Goal: Information Seeking & Learning: Learn about a topic

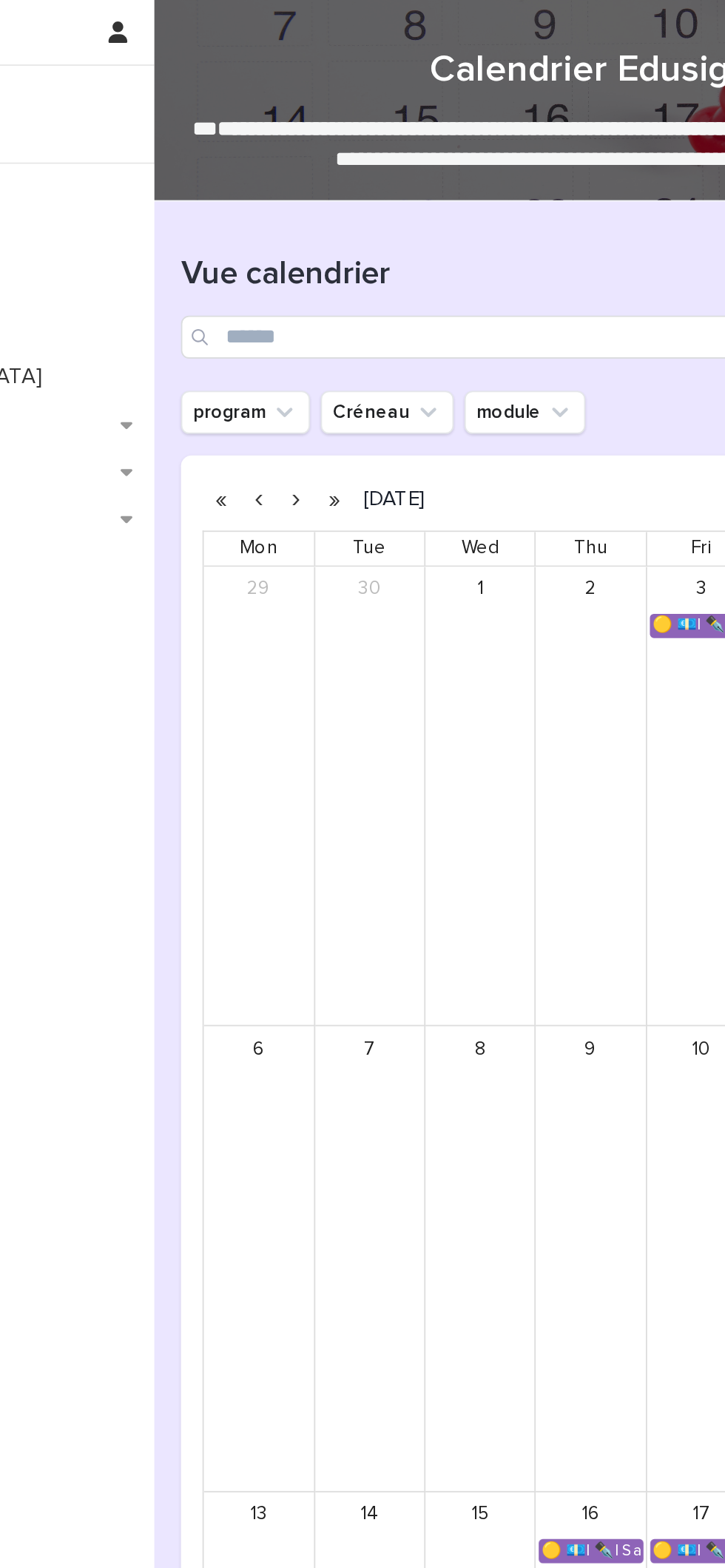
click at [343, 275] on button "button" at bounding box center [343, 276] width 20 height 24
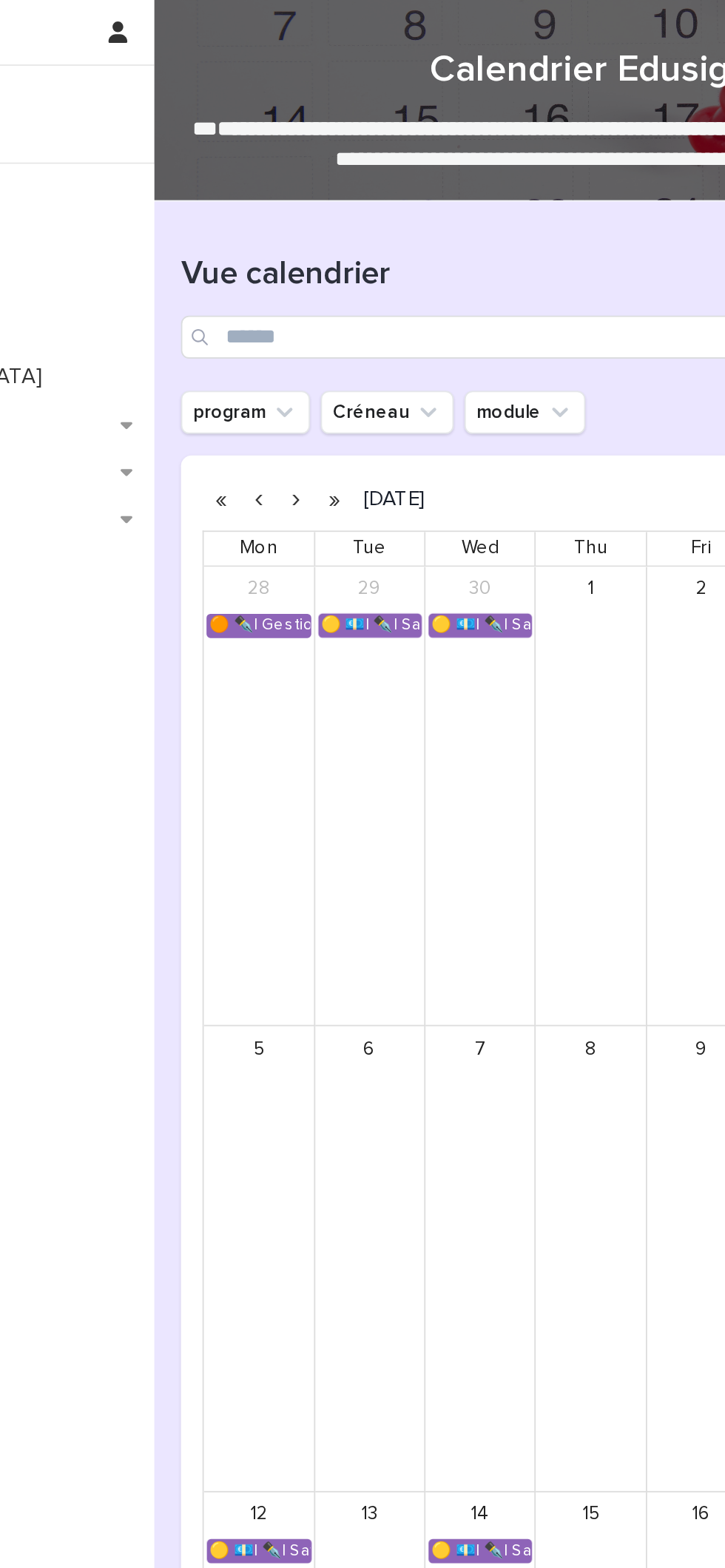
click at [322, 275] on button "button" at bounding box center [323, 276] width 20 height 24
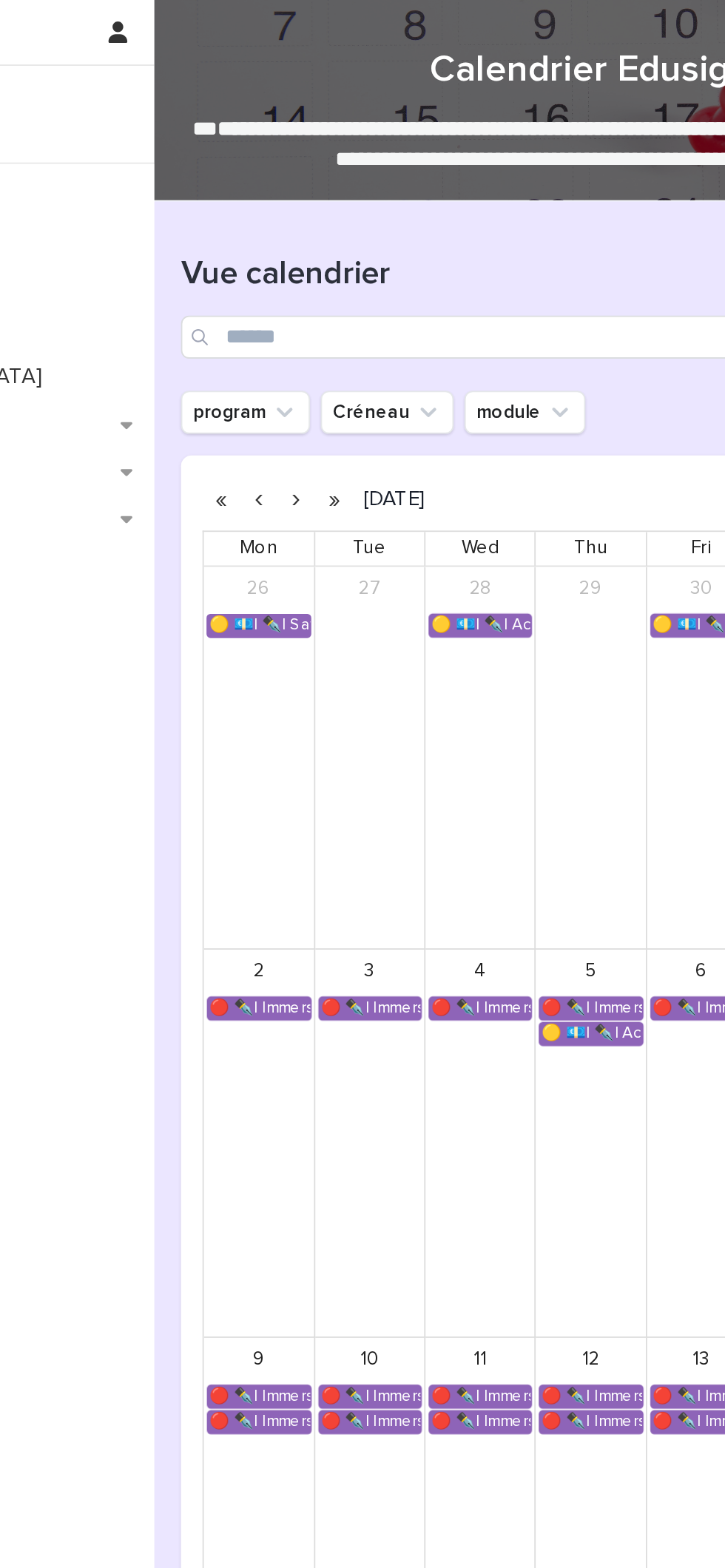
click at [325, 276] on button "button" at bounding box center [323, 276] width 20 height 24
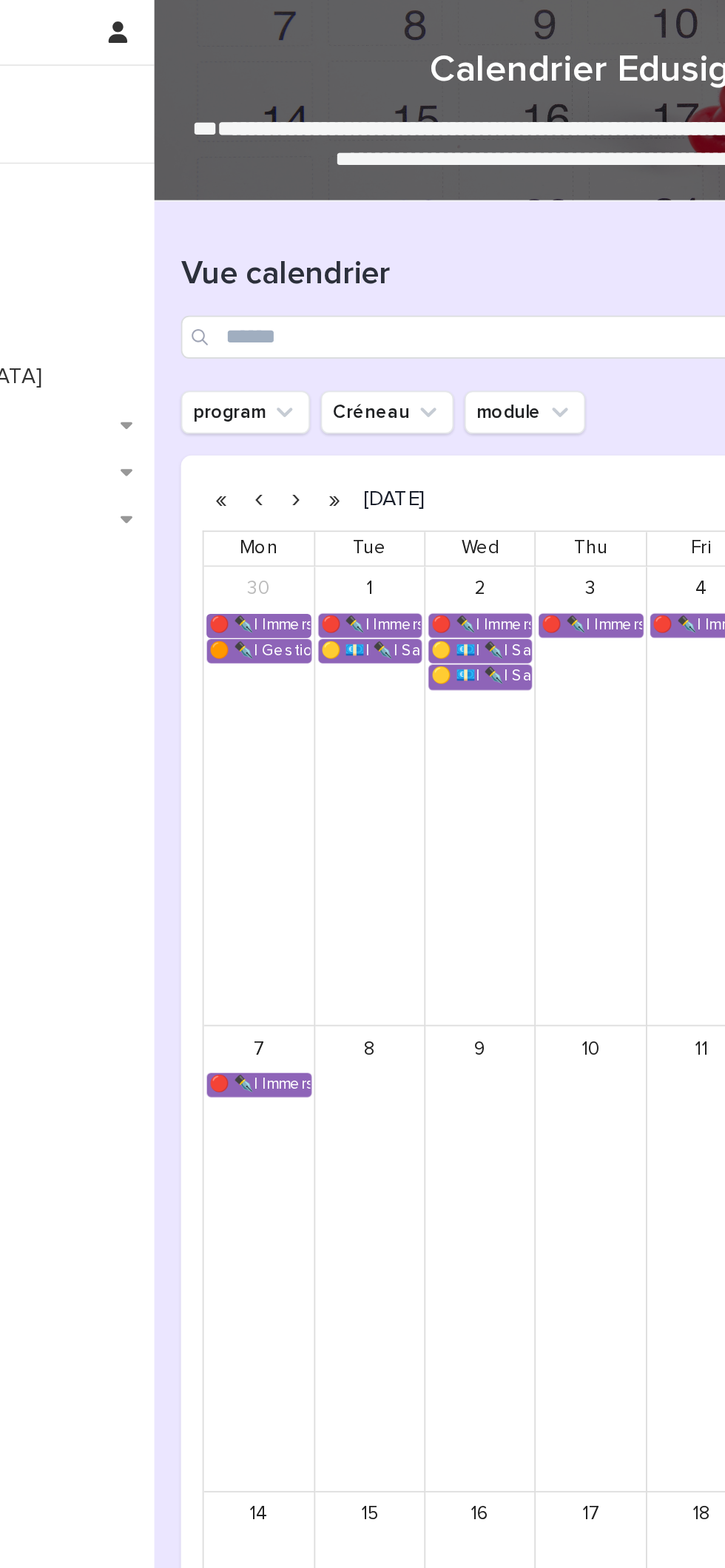
click at [324, 274] on button "button" at bounding box center [323, 276] width 20 height 24
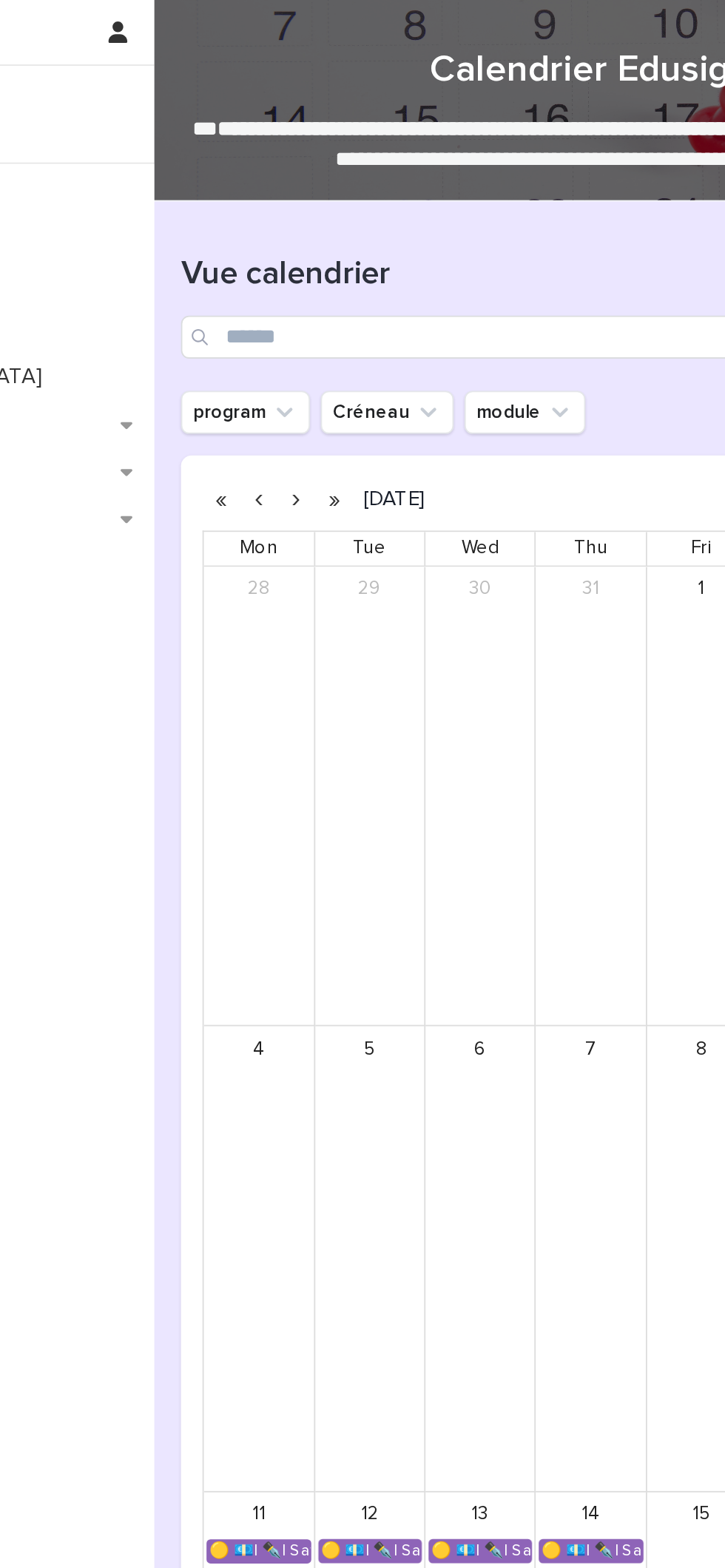
click at [342, 275] on button "button" at bounding box center [343, 276] width 20 height 24
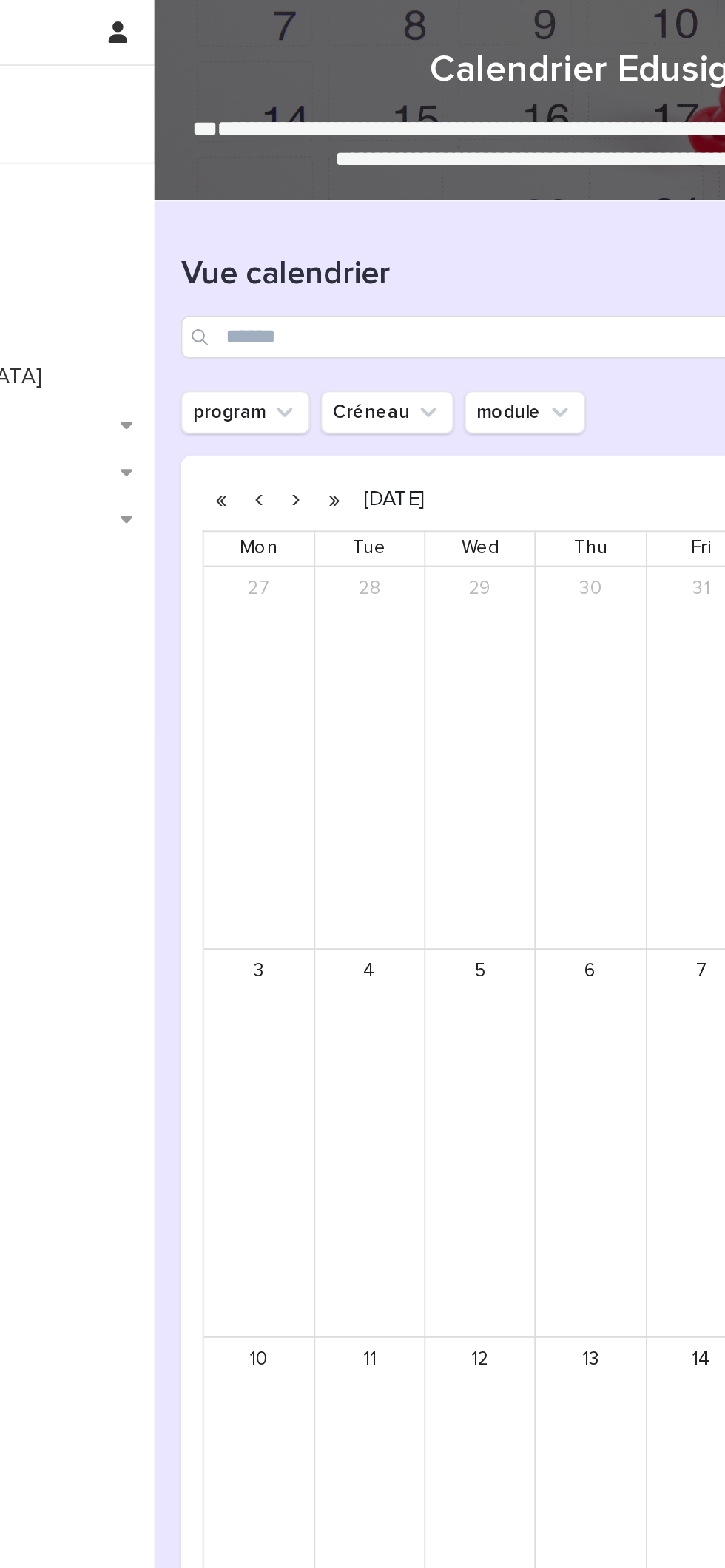
click at [280, 275] on button "button" at bounding box center [281, 276] width 20 height 24
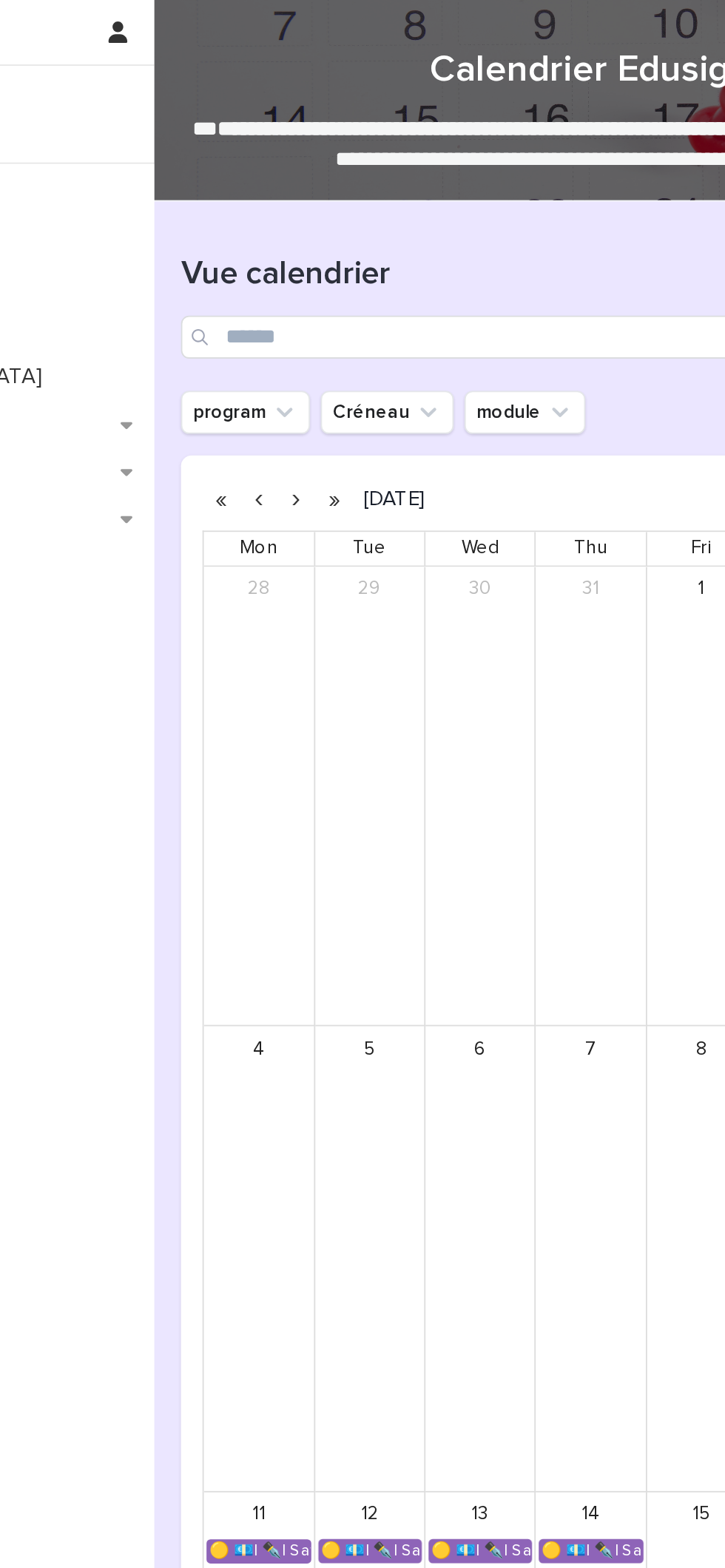
click at [322, 276] on button "button" at bounding box center [323, 276] width 20 height 24
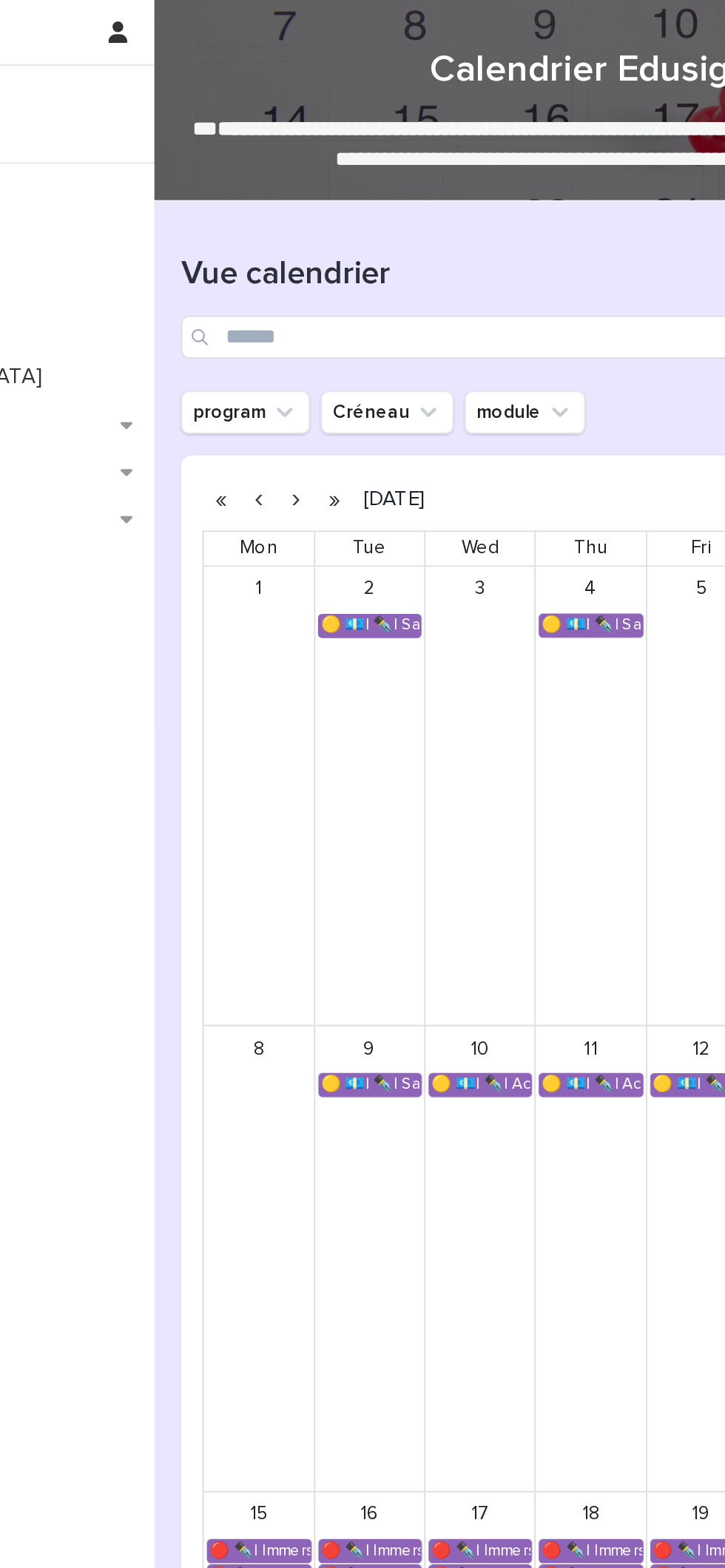
scroll to position [29, 0]
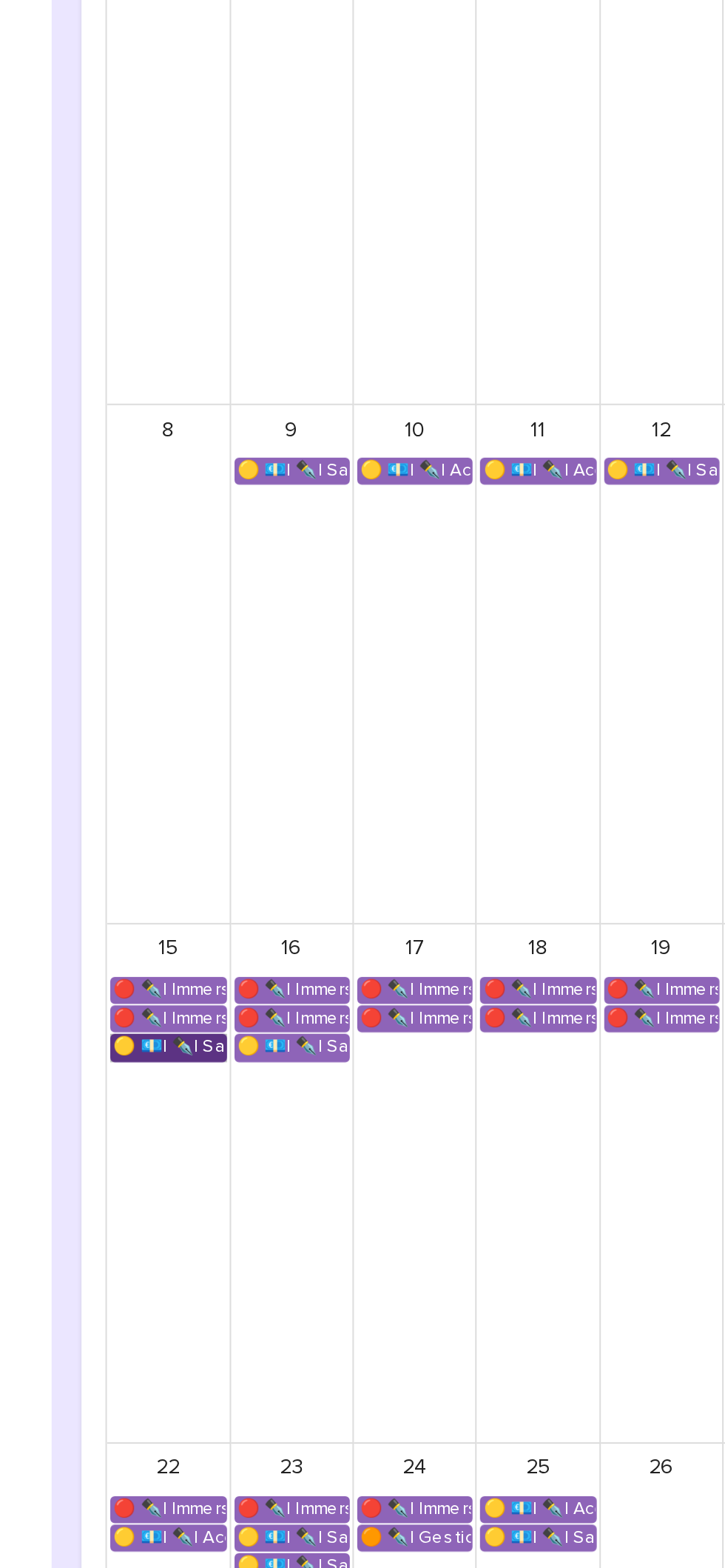
click at [304, 847] on link "🟡 💶| ✒️| Savoir-être métier - Communication interpersonnelle avec les personnes…" at bounding box center [302, 853] width 58 height 13
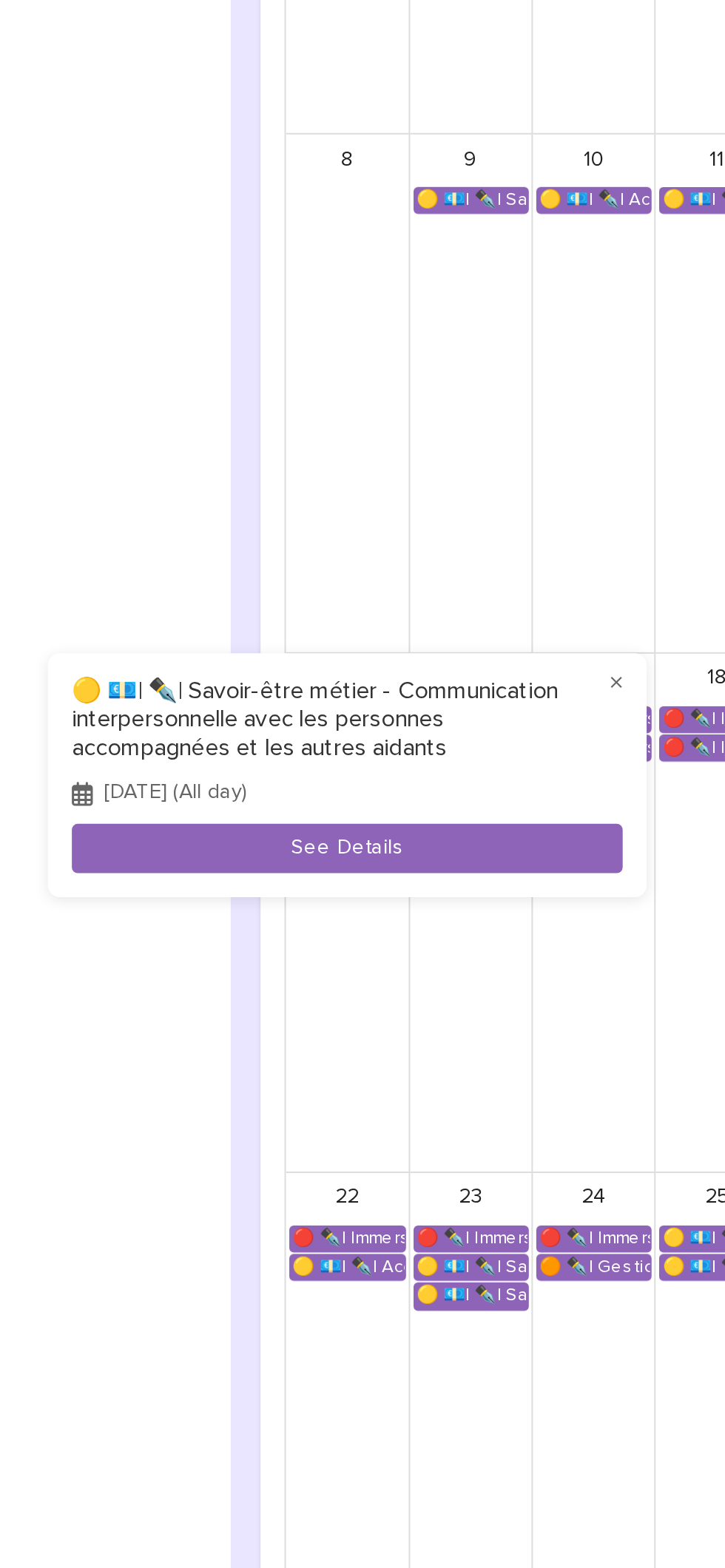
click at [398, 1188] on div at bounding box center [362, 784] width 725 height 1568
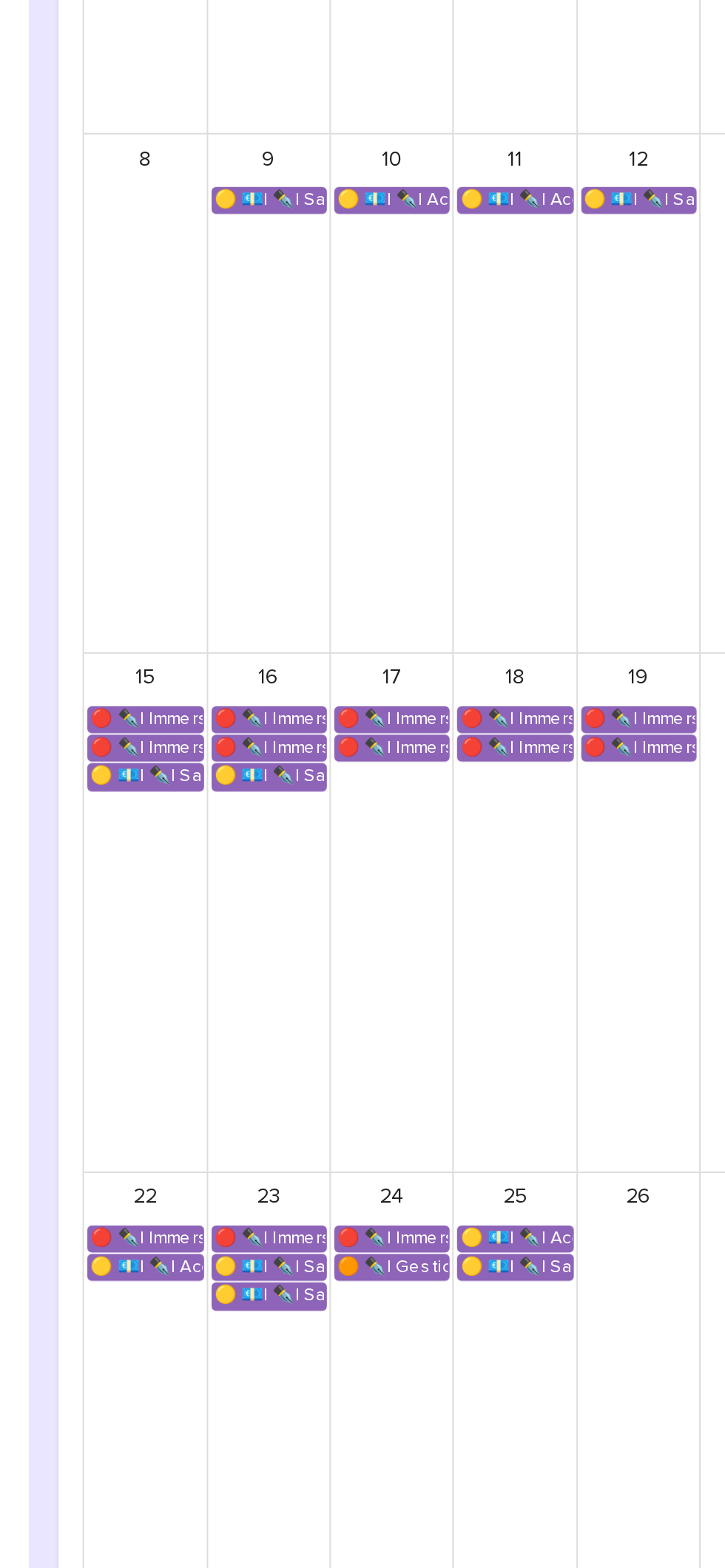
scroll to position [0, 0]
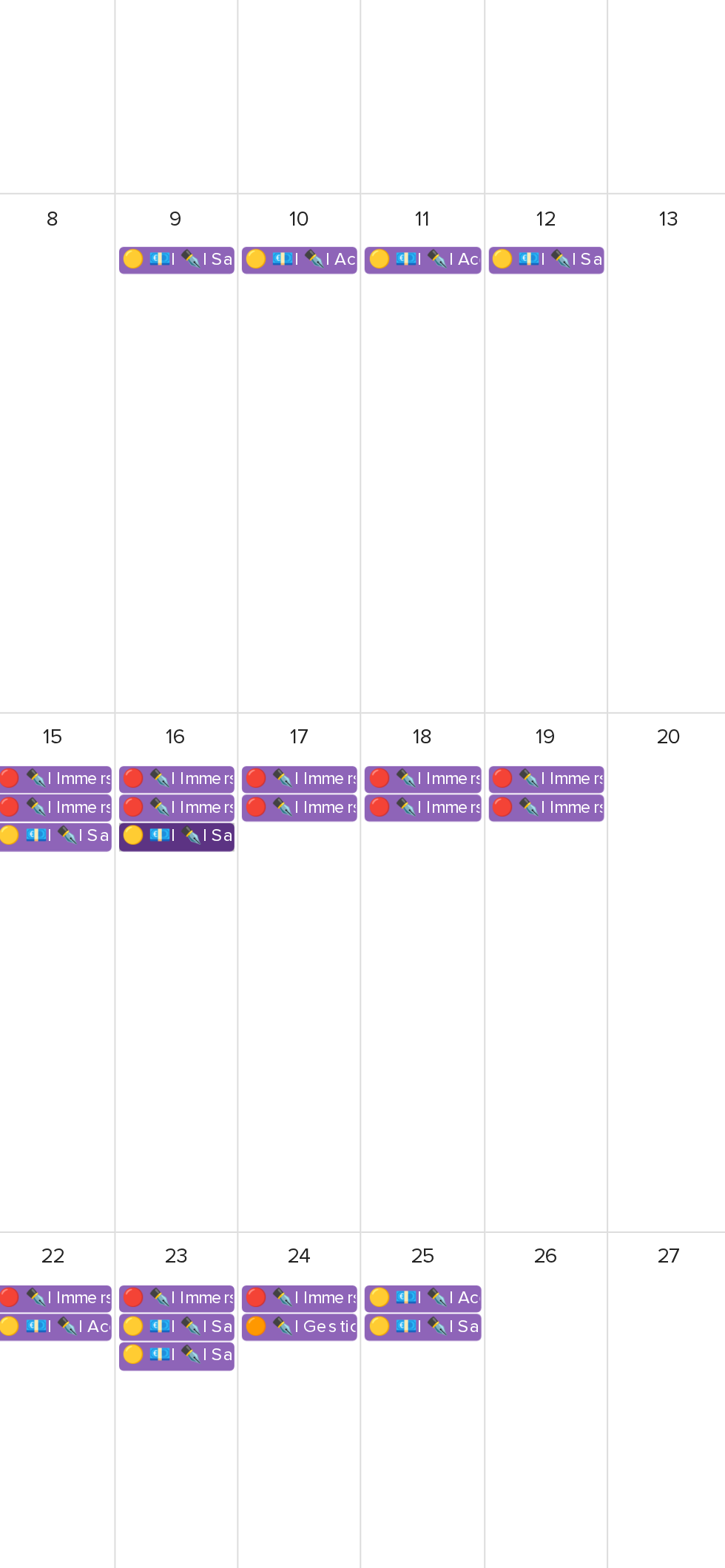
click at [362, 884] on link "🟡 💶| ✒️| Savoir-être métier - Communication interpersonnelle avec les personnes…" at bounding box center [363, 882] width 57 height 13
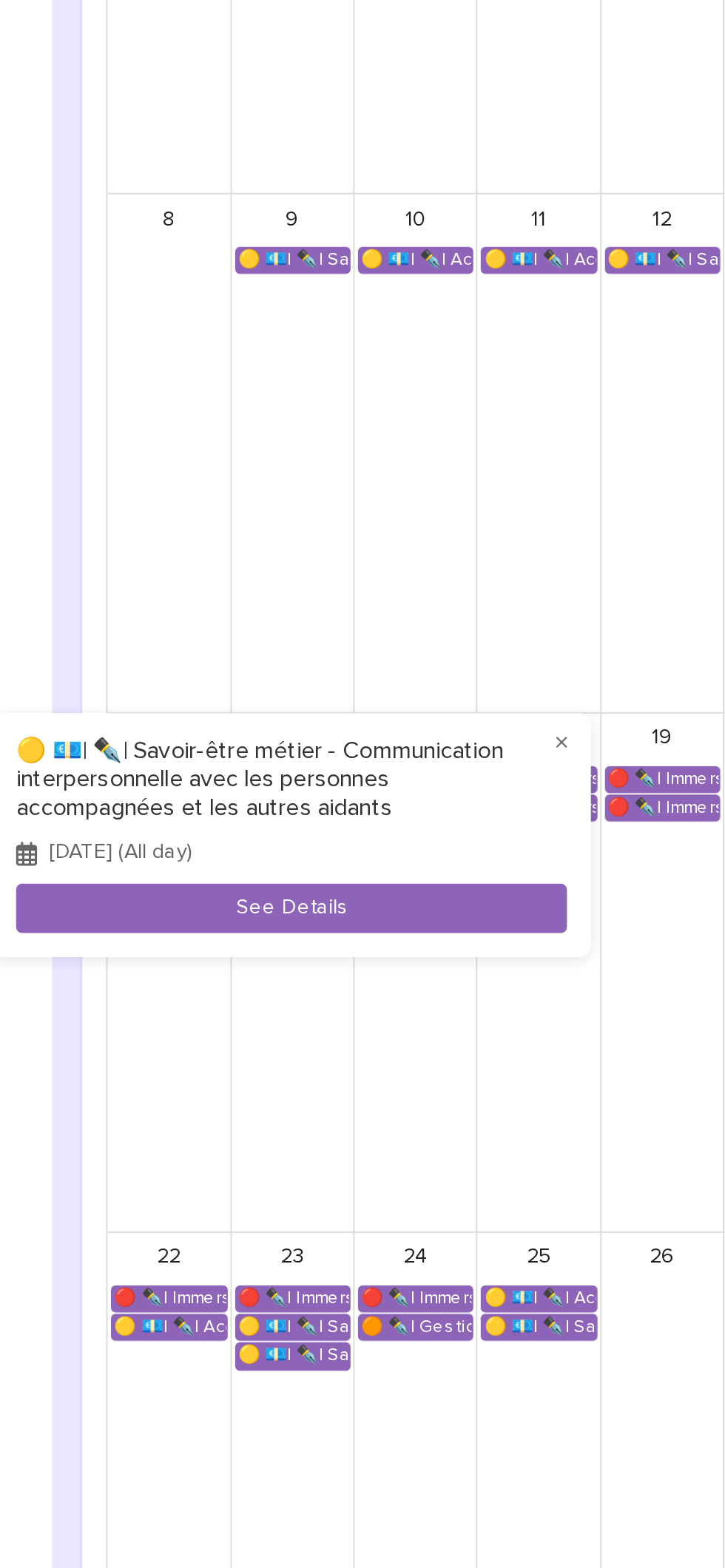
click at [335, 1023] on div at bounding box center [362, 784] width 725 height 1568
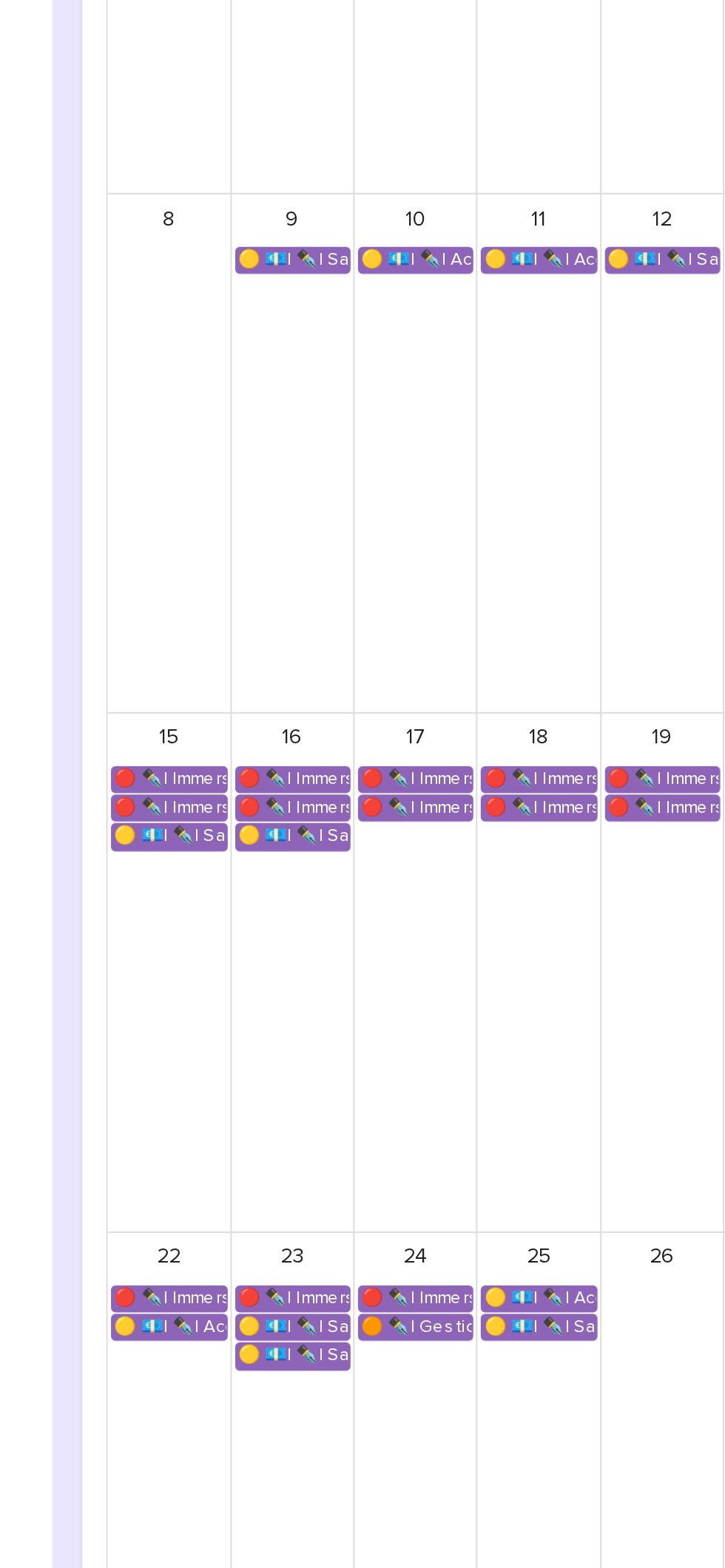
scroll to position [29, 0]
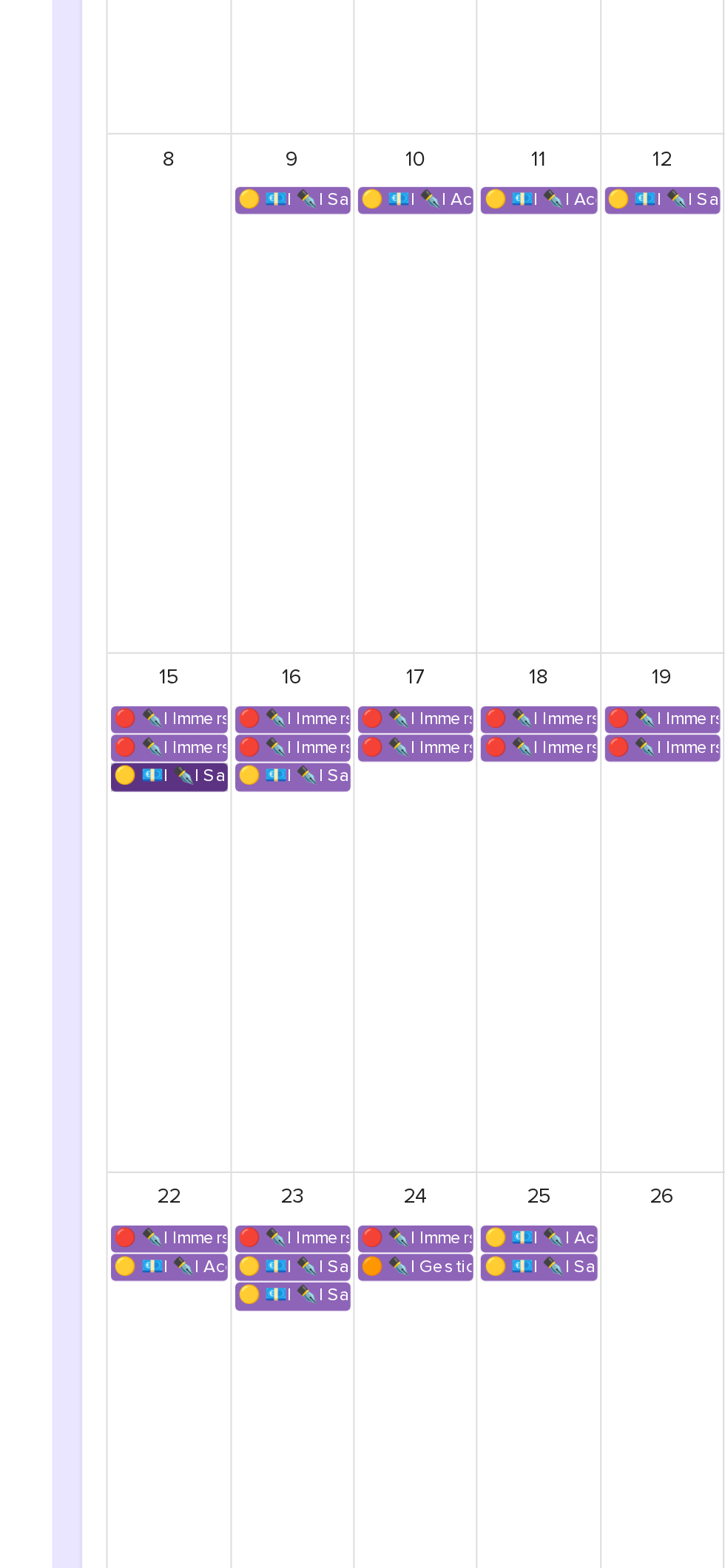
click at [289, 853] on link "🟡 💶| ✒️| Savoir-être métier - Communication interpersonnelle avec les personnes…" at bounding box center [302, 853] width 58 height 13
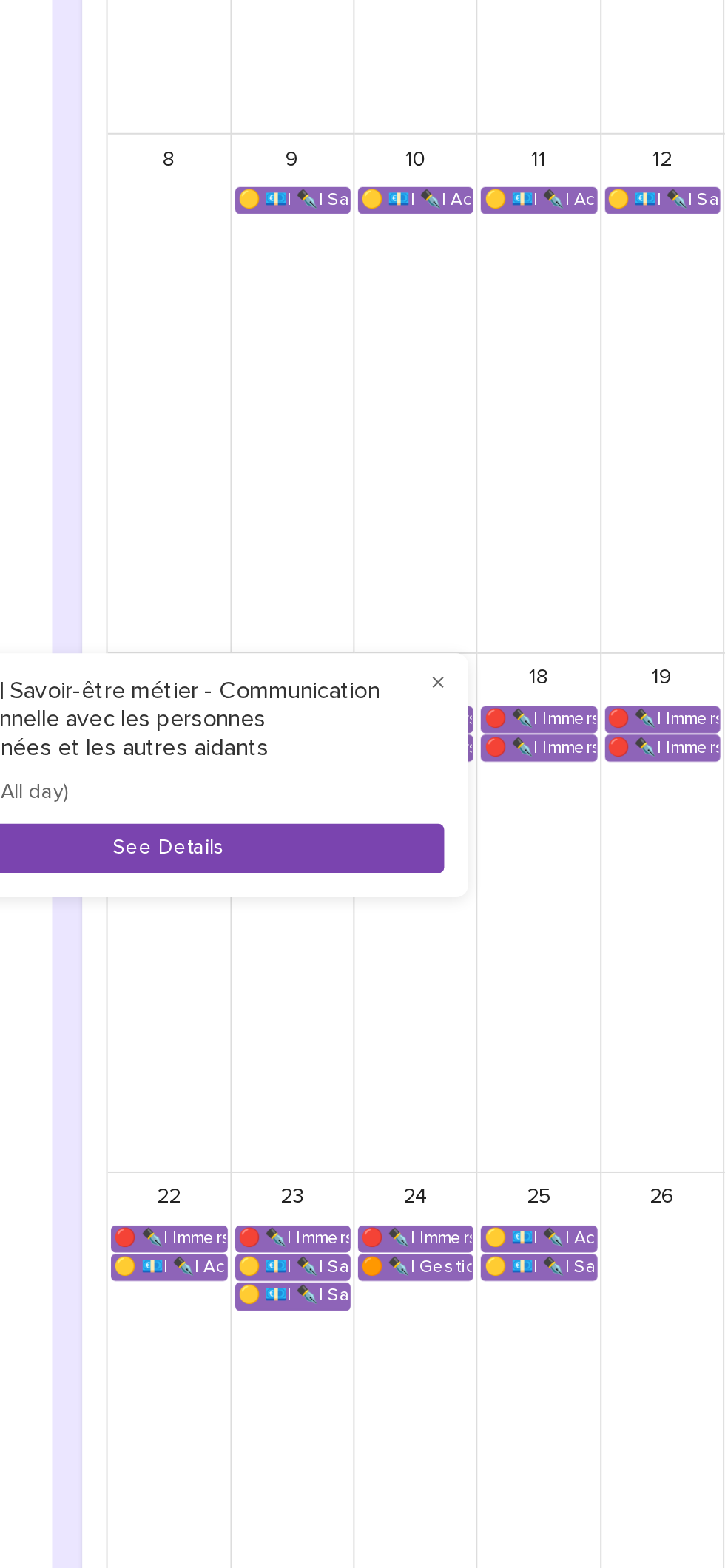
click at [296, 889] on button "See Details" at bounding box center [302, 889] width 272 height 24
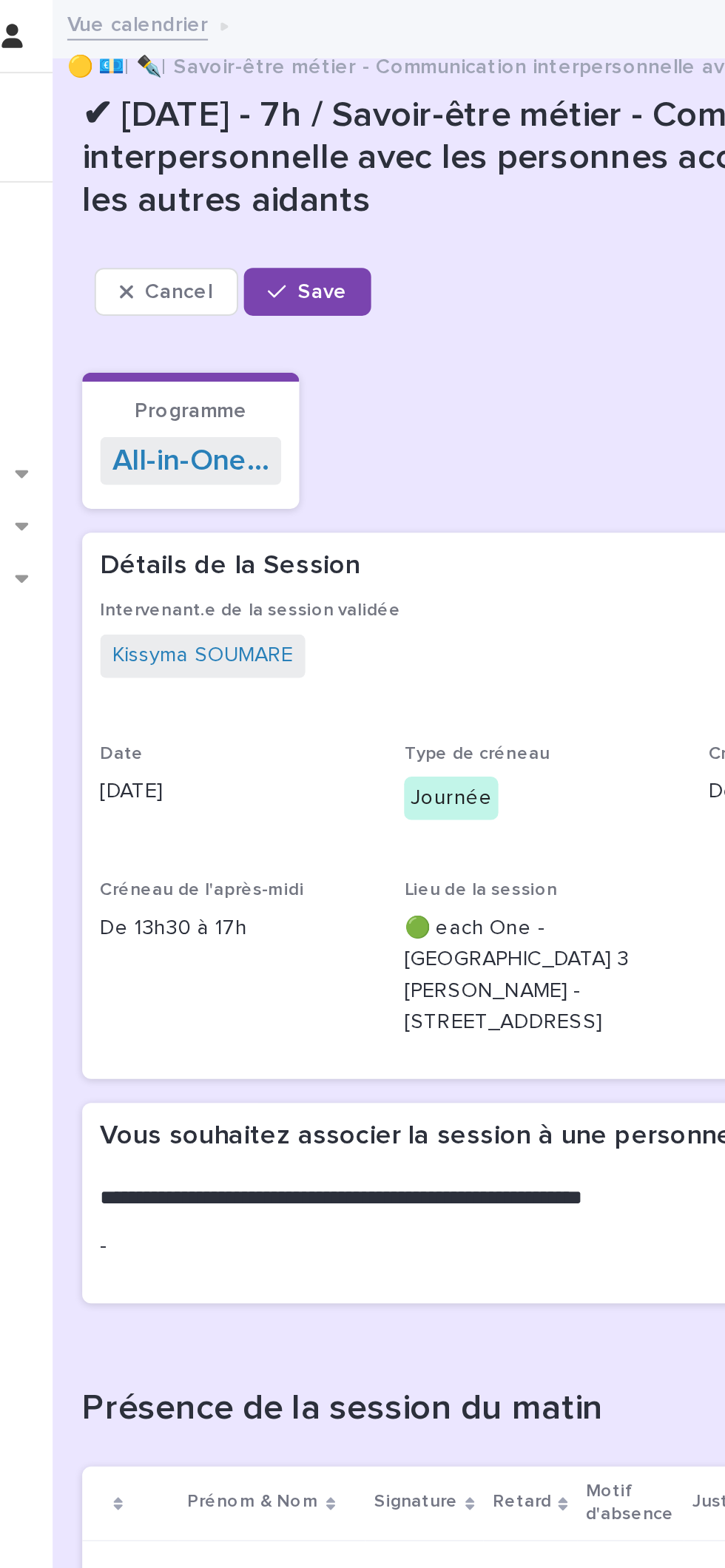
click at [413, 545] on div "**********" at bounding box center [484, 576] width 451 height 63
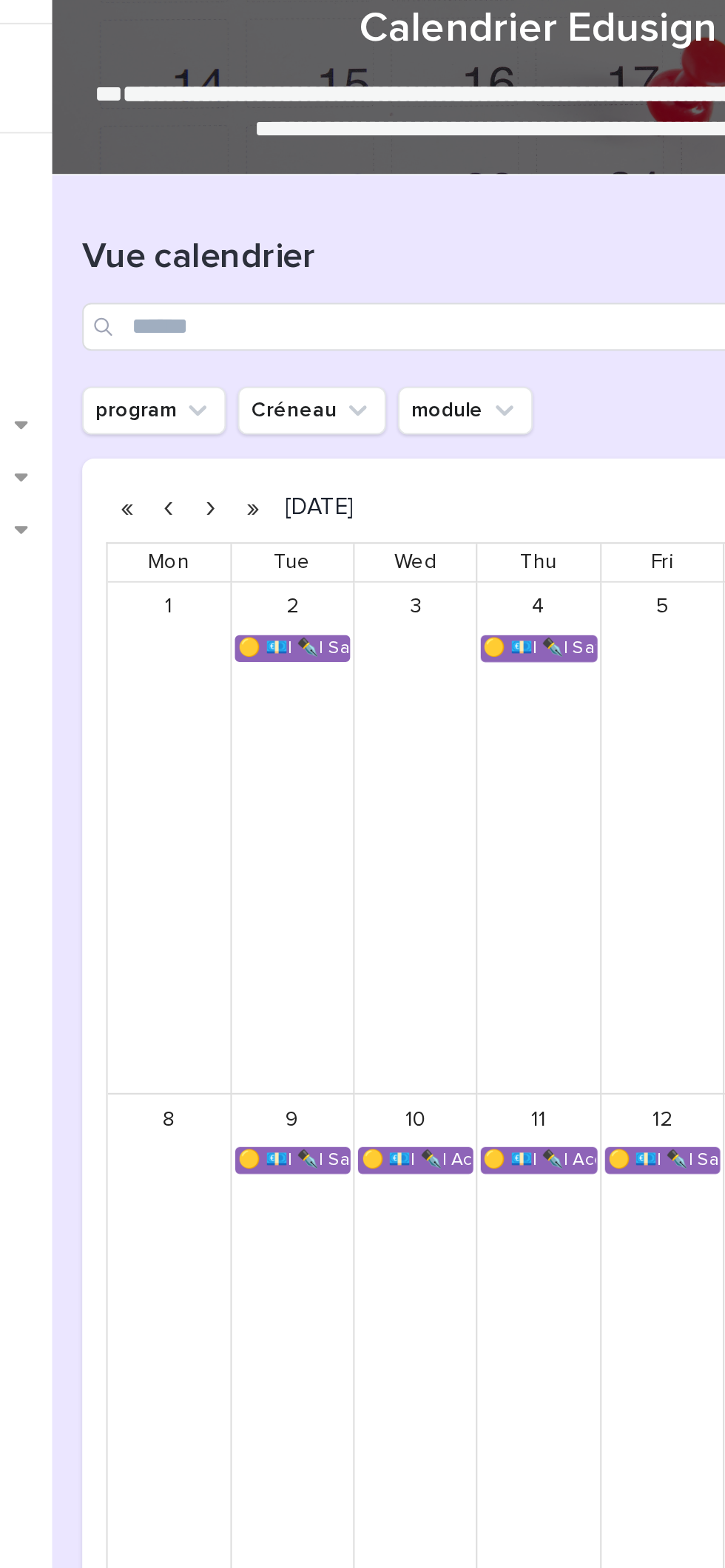
scroll to position [29, 0]
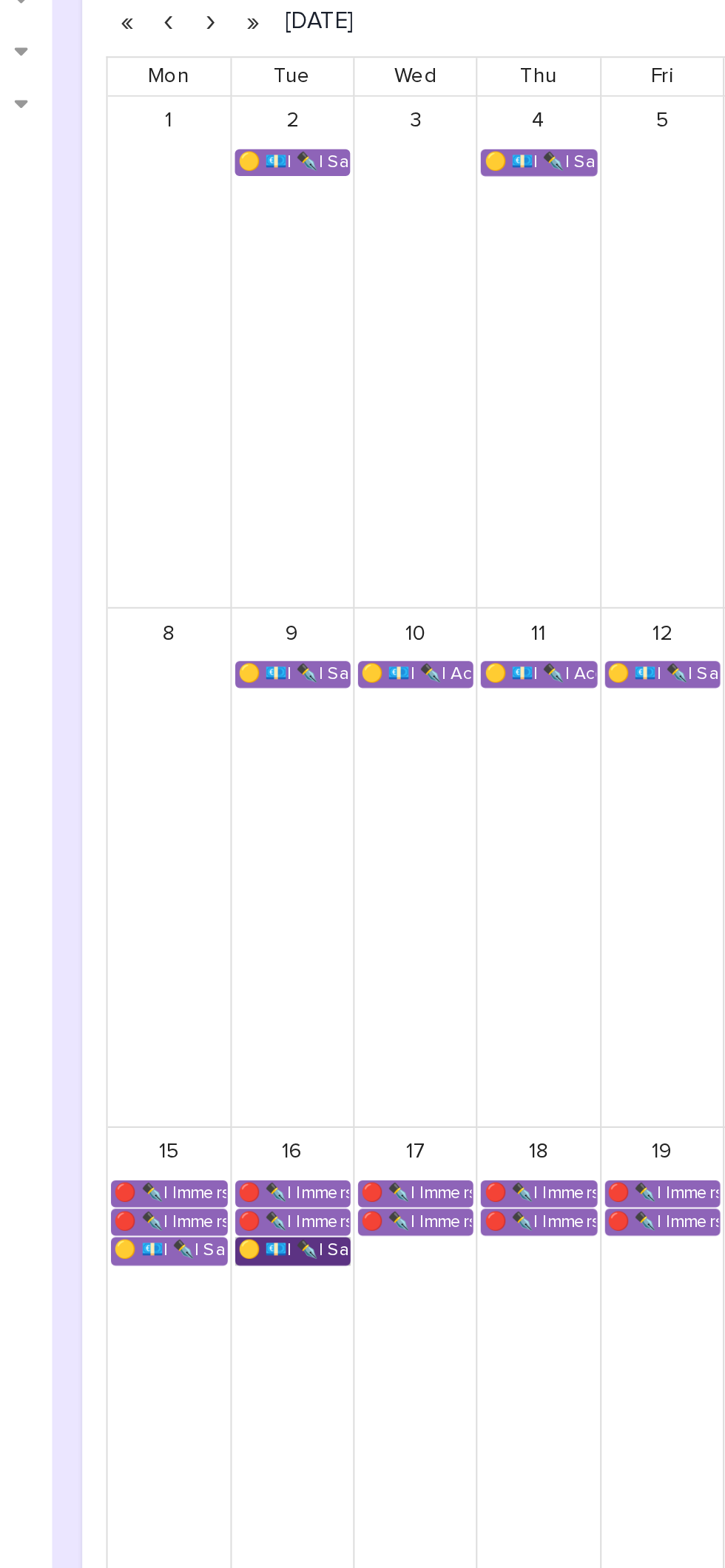
click at [357, 855] on link "🟡 💶| ✒️| Savoir-être métier - Communication interpersonnelle avec les personnes…" at bounding box center [363, 853] width 57 height 13
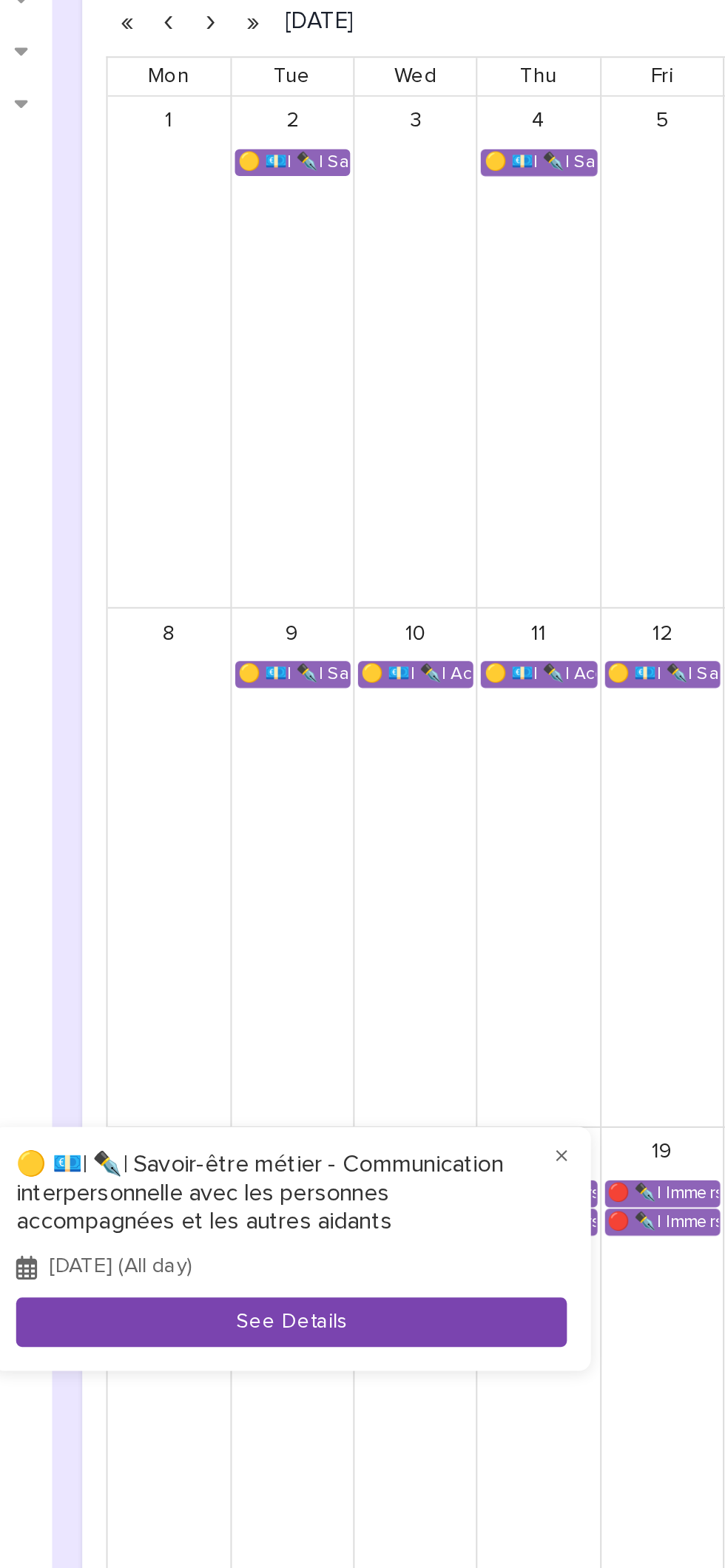
click at [335, 894] on button "See Details" at bounding box center [362, 889] width 272 height 24
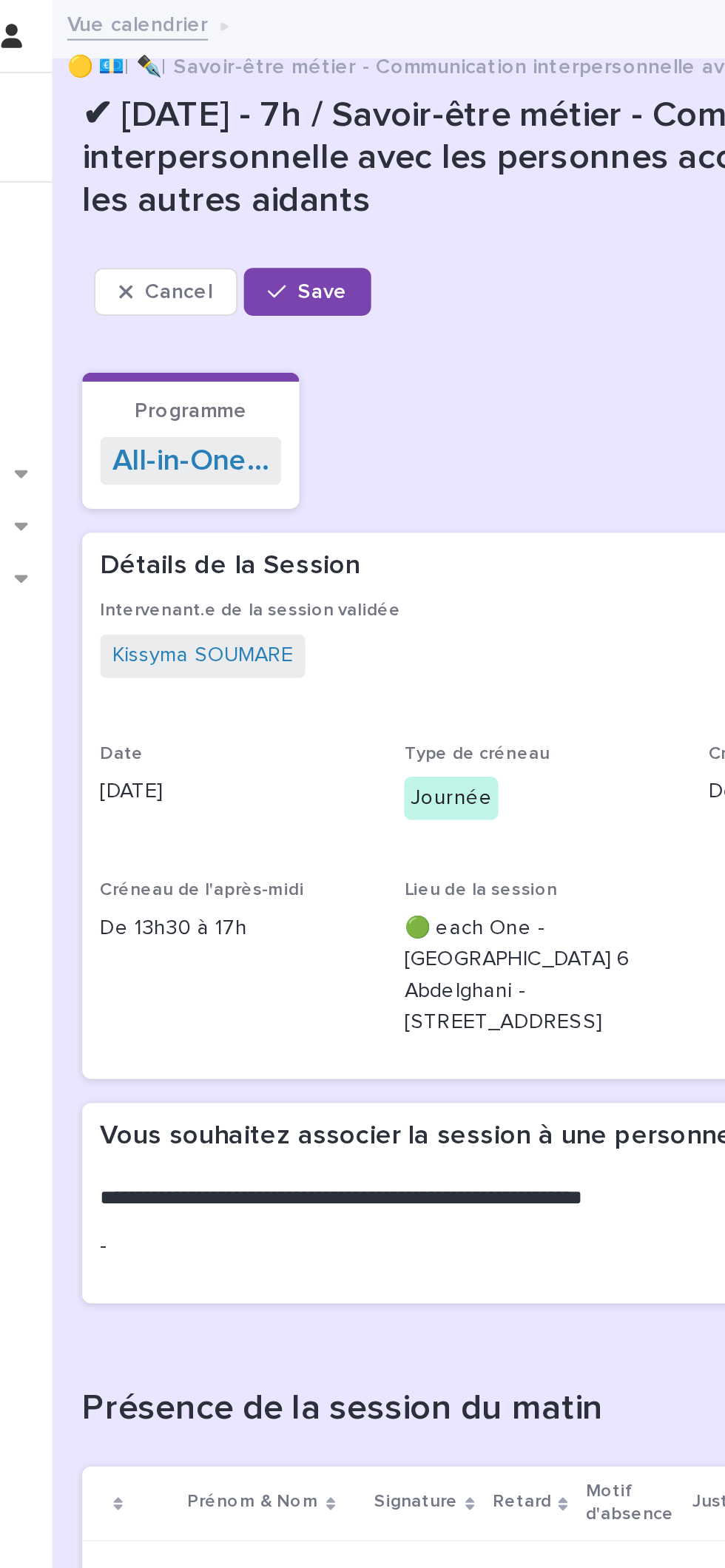
scroll to position [1, 0]
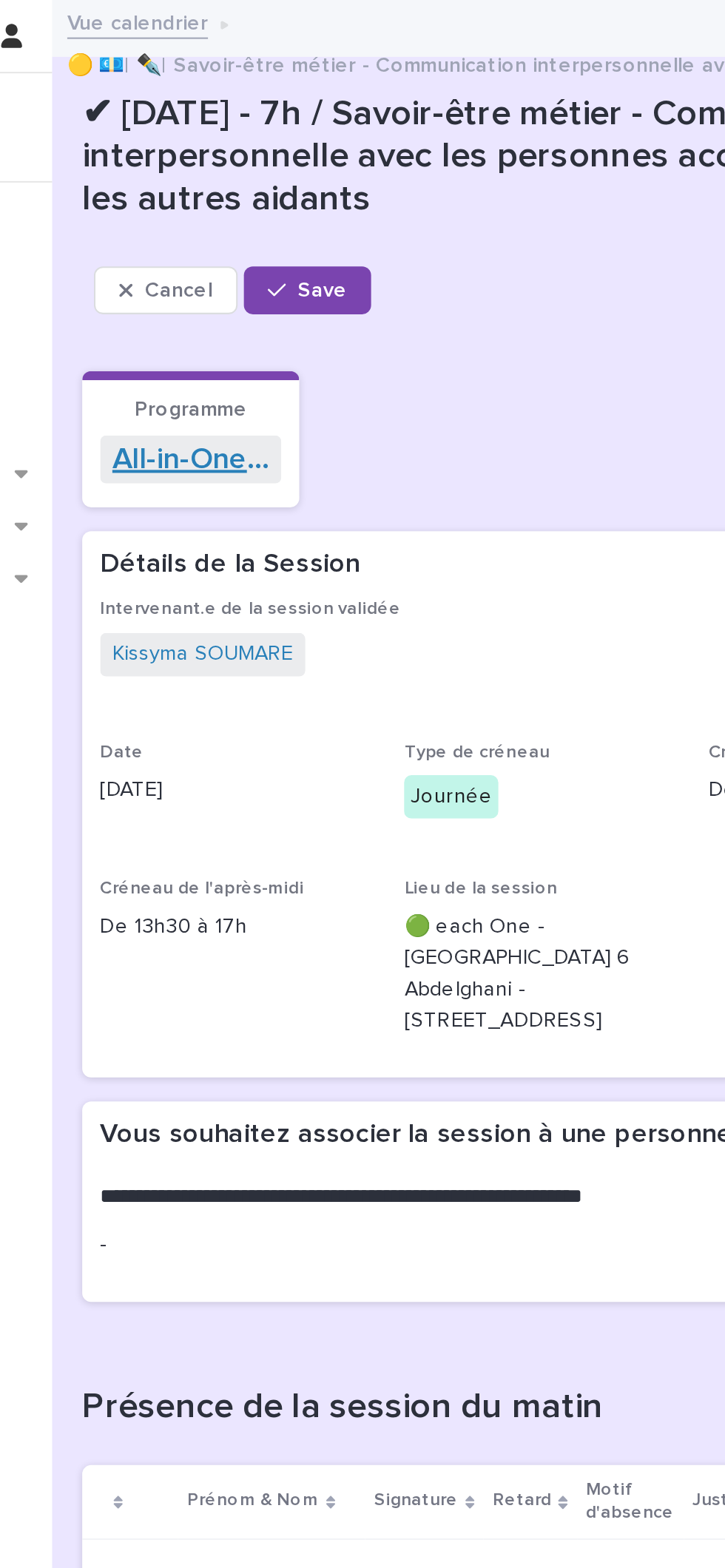
click at [294, 228] on link "All-in-One - Bien Vieillir, Senior Compagnie, AMSAV - [DATE][GEOGRAPHIC_DATA] -…" at bounding box center [313, 227] width 77 height 18
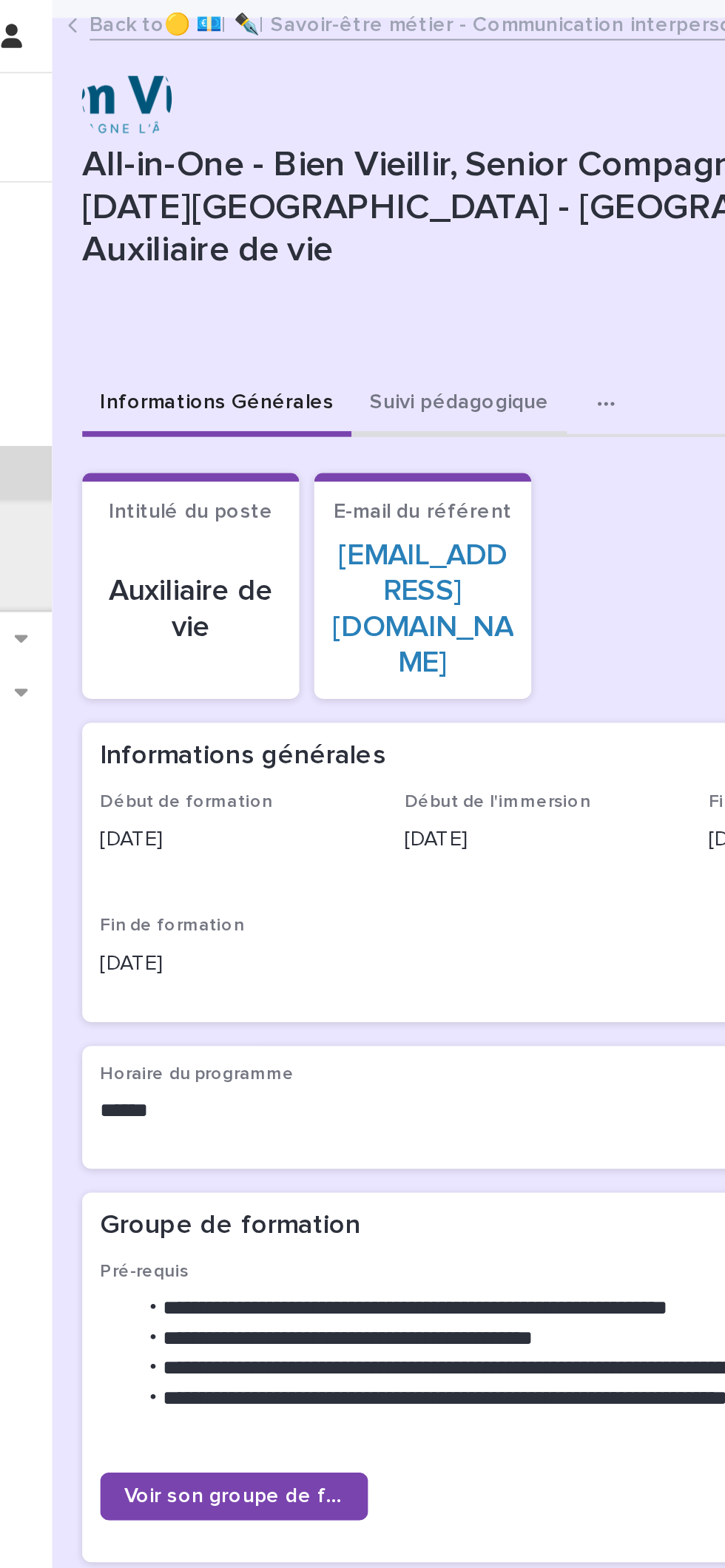
click at [448, 188] on button "Suivi pédagogique" at bounding box center [446, 201] width 107 height 31
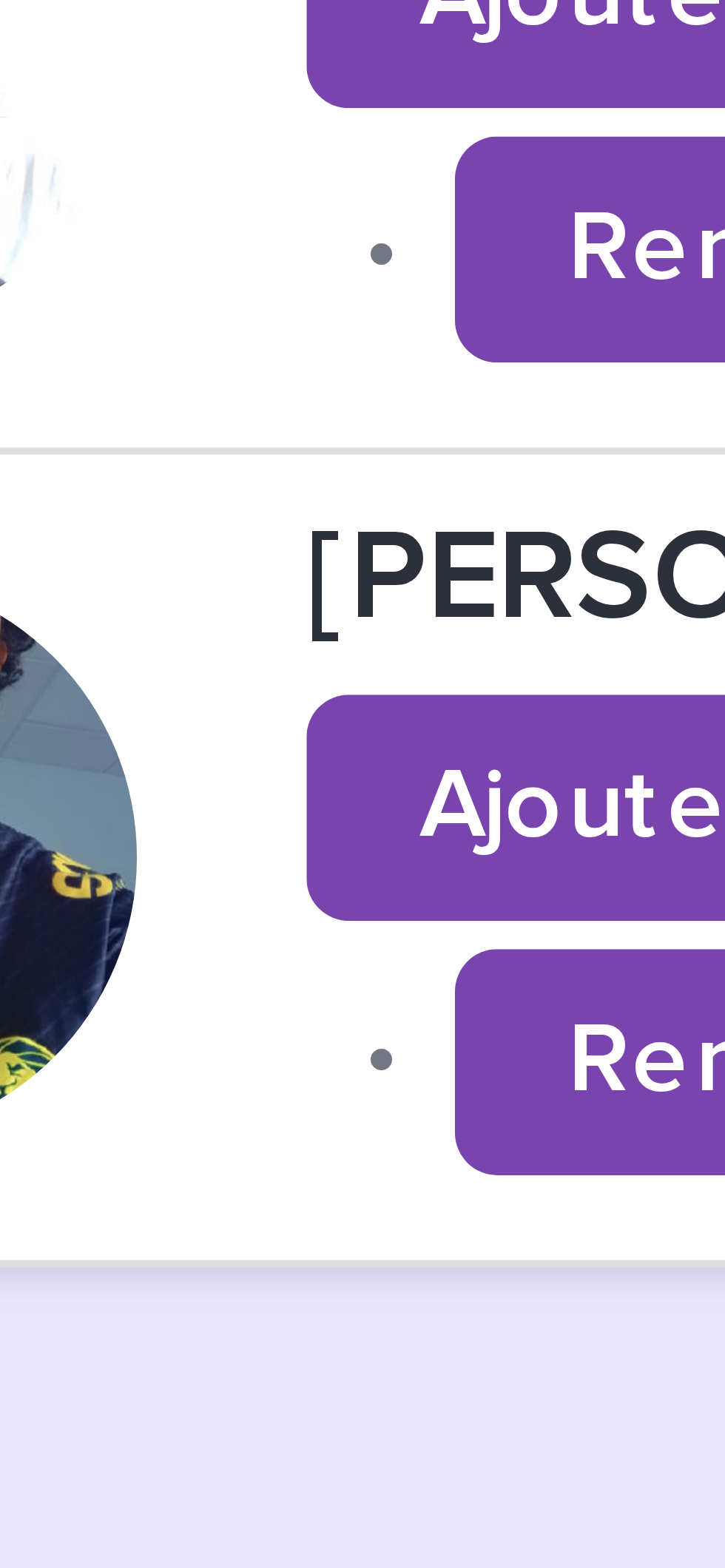
scroll to position [829, 0]
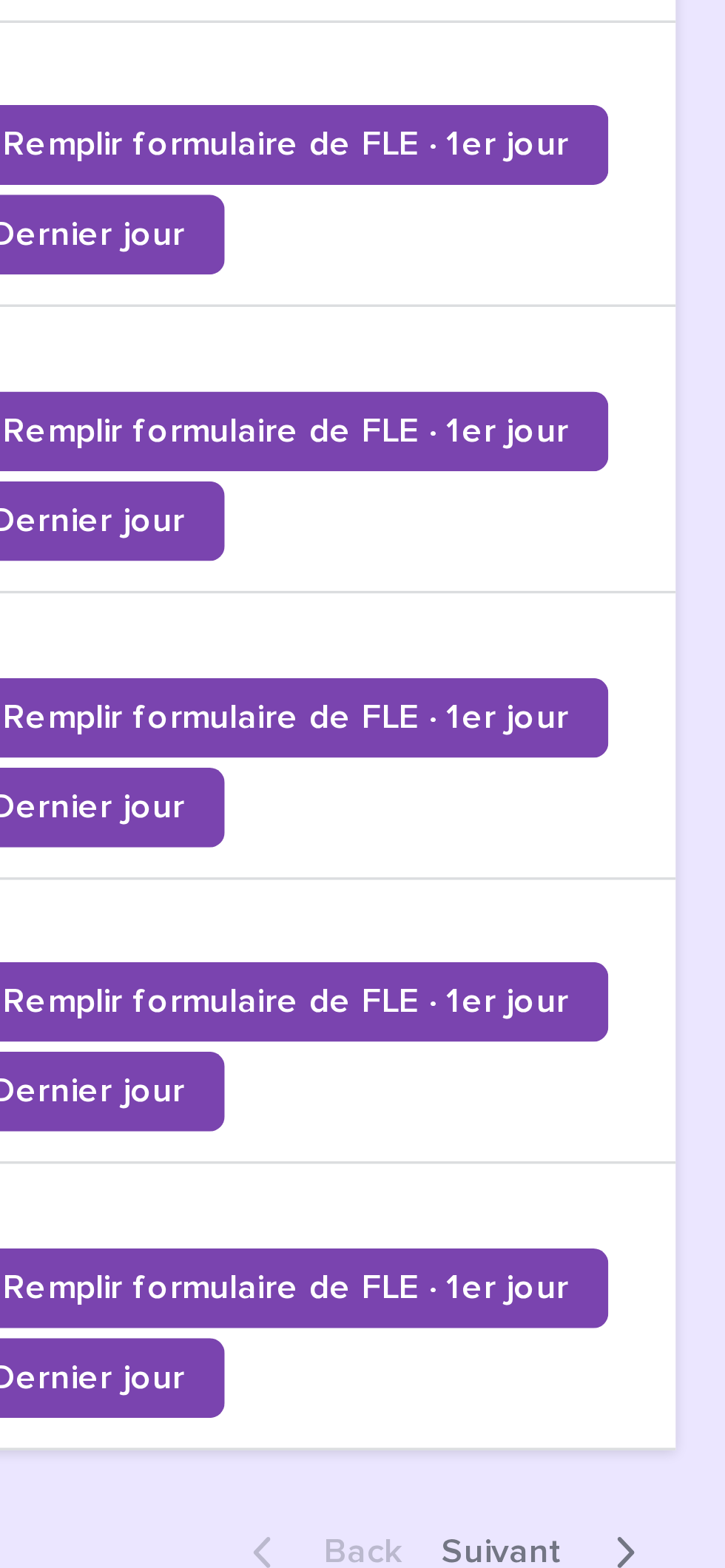
click at [683, 750] on span "Next" at bounding box center [663, 755] width 45 height 10
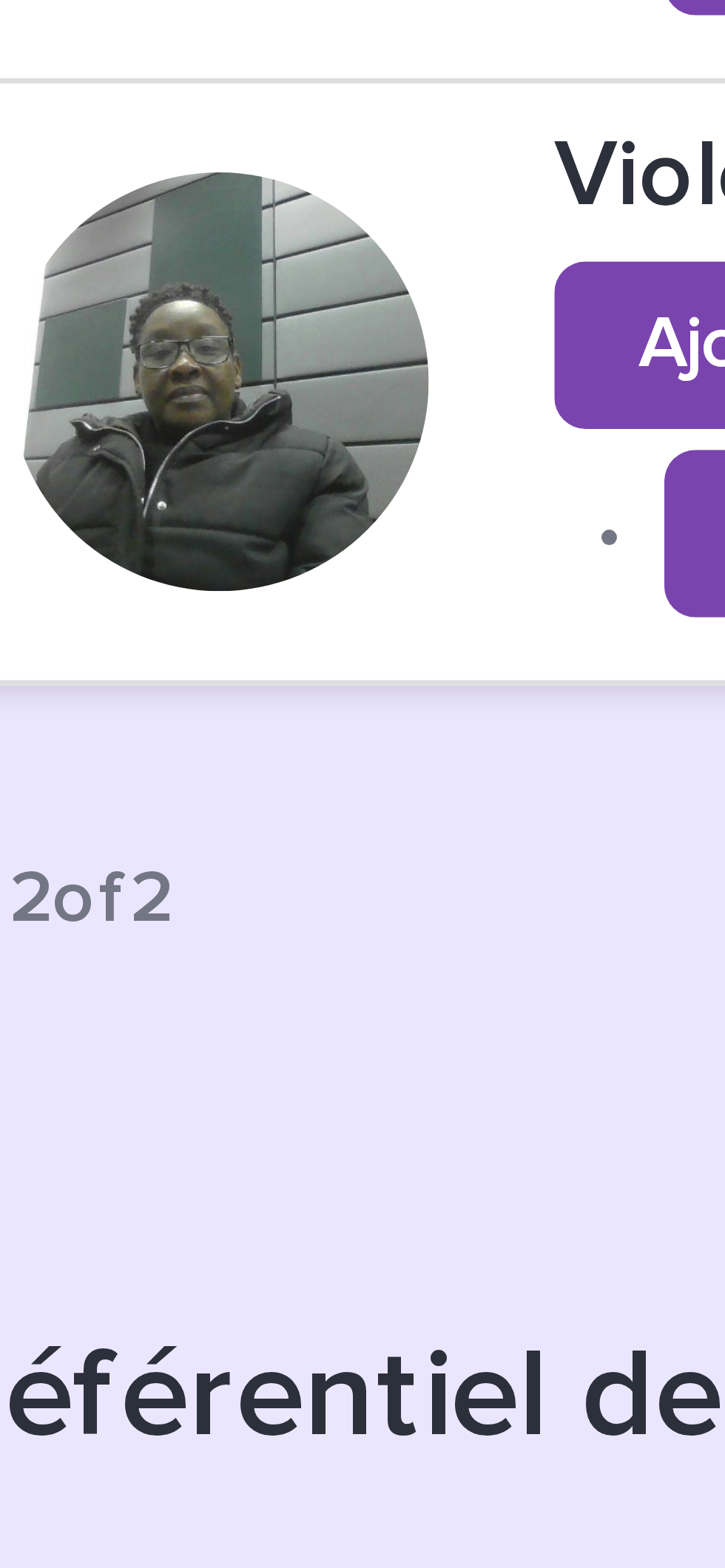
scroll to position [527, 0]
